Goal: Information Seeking & Learning: Learn about a topic

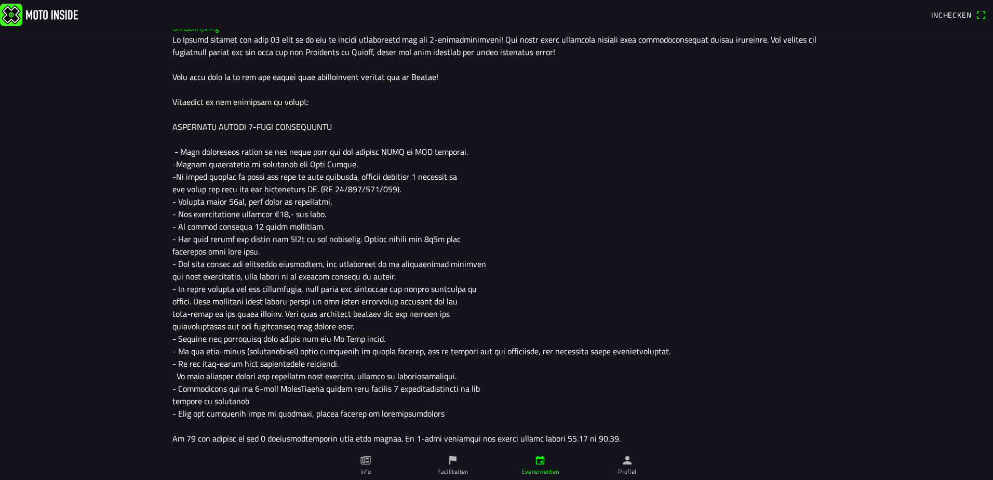
scroll to position [312, 0]
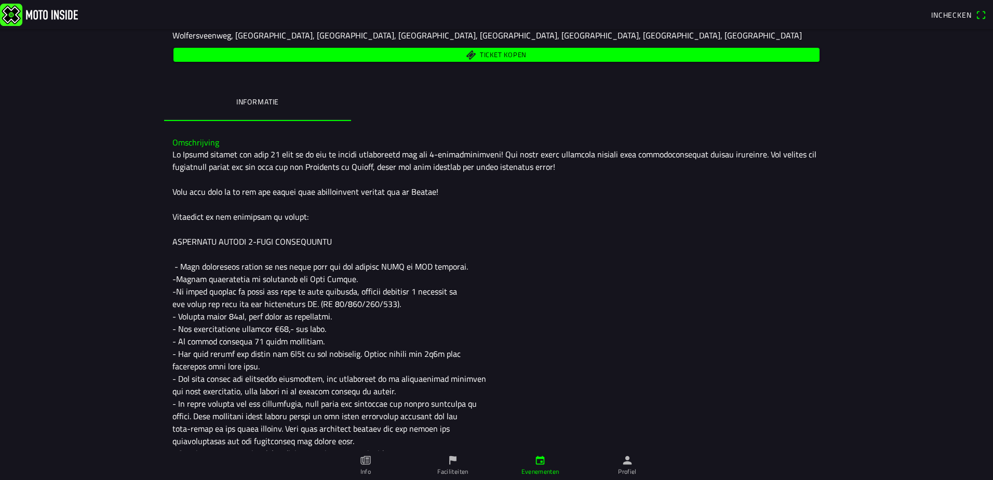
scroll to position [312, 0]
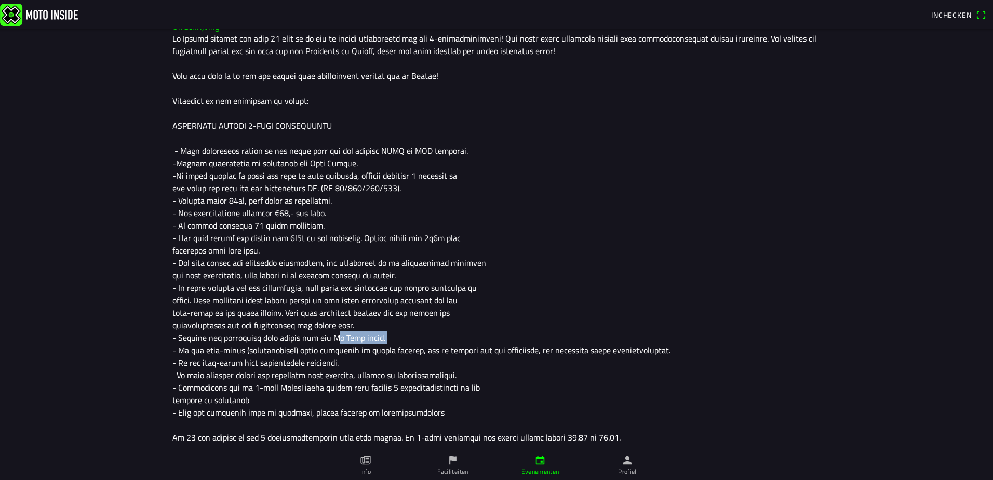
drag, startPoint x: 378, startPoint y: 333, endPoint x: 329, endPoint y: 337, distance: 49.5
click at [329, 337] on div at bounding box center [496, 237] width 648 height 411
copy div "Le Mans start."
click at [317, 354] on div at bounding box center [496, 237] width 648 height 411
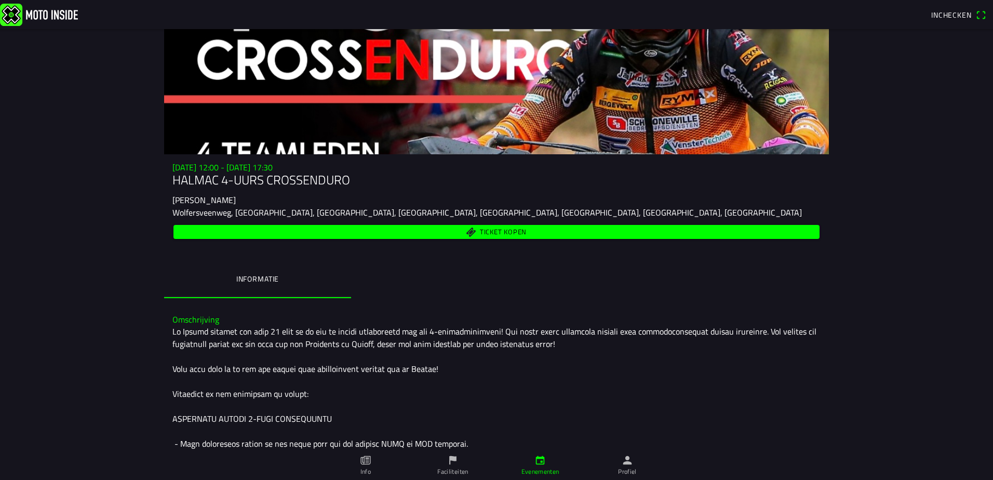
scroll to position [0, 0]
